Goal: Find specific page/section

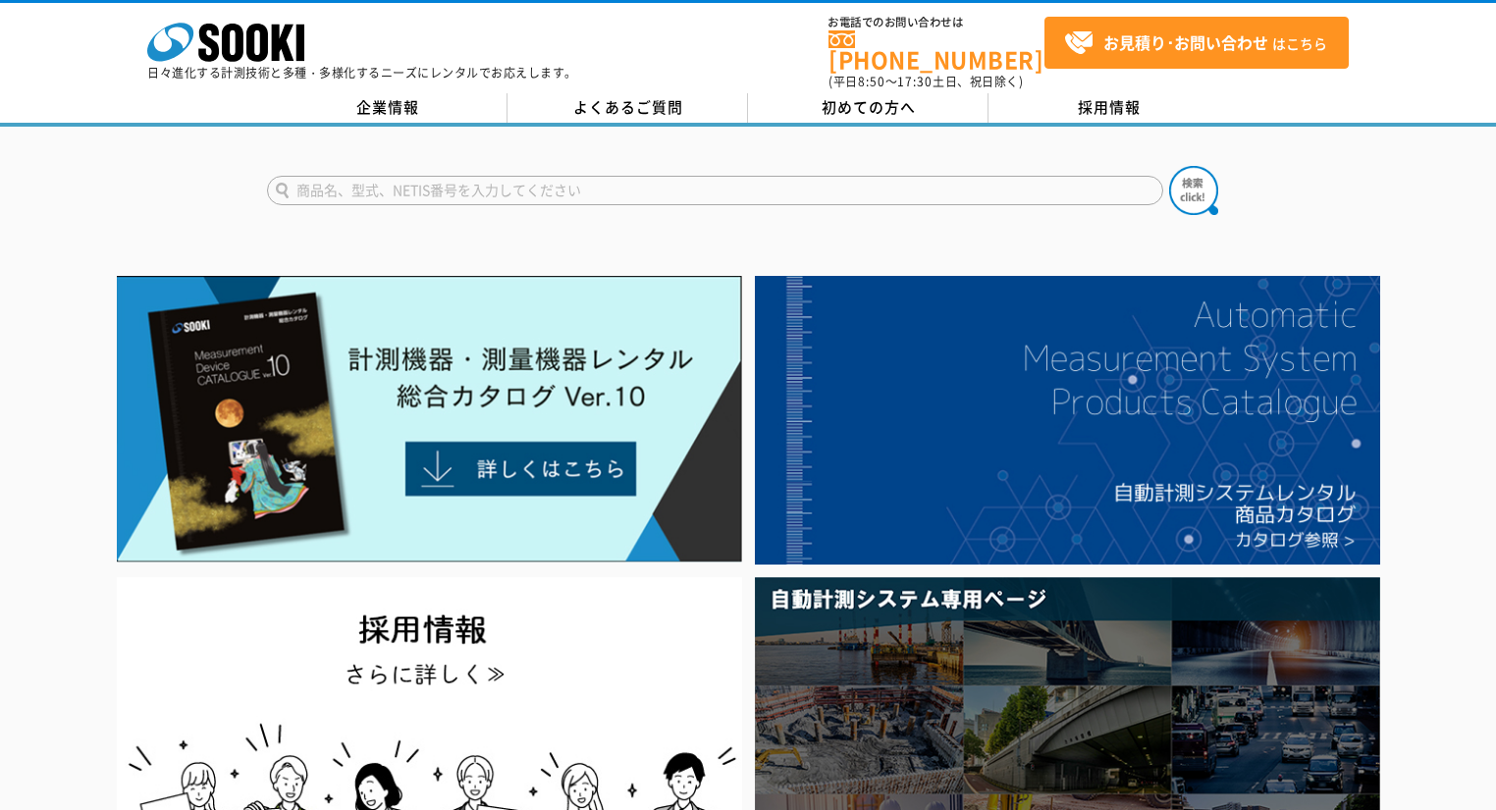
click at [638, 185] on input "text" at bounding box center [715, 190] width 896 height 29
type input "サーモセンサー付温度計"
click at [1169, 166] on button at bounding box center [1193, 190] width 49 height 49
